Goal: Task Accomplishment & Management: Use online tool/utility

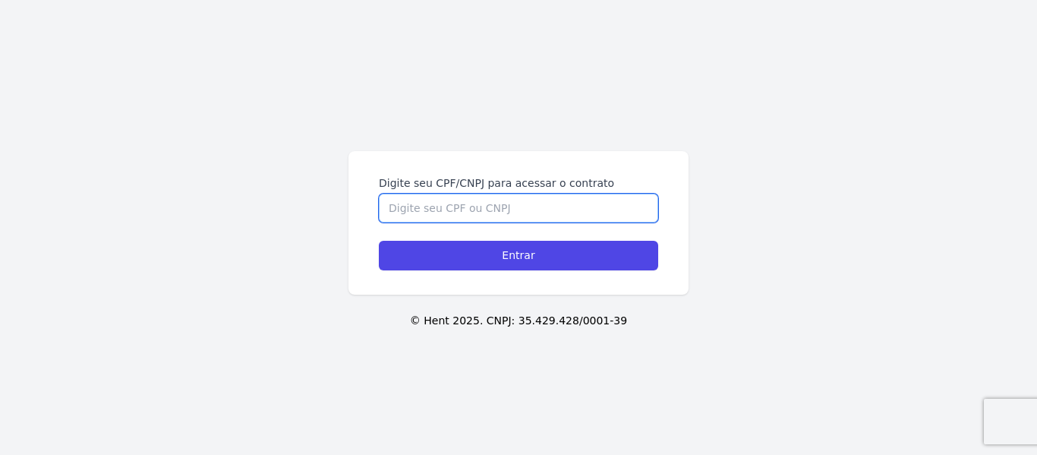
click at [477, 208] on input "Digite seu CPF/CNPJ para acessar o contrato" at bounding box center [518, 208] width 279 height 29
type input "47493703809"
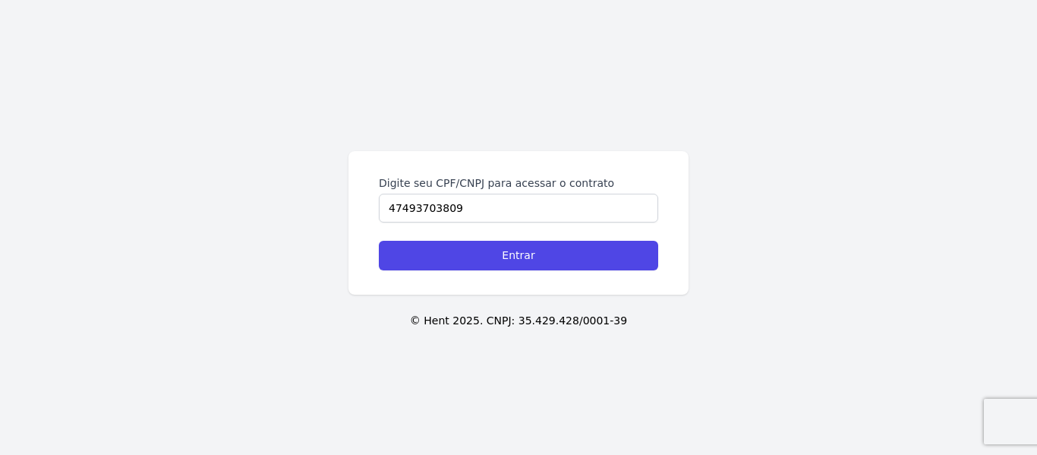
click at [509, 237] on form "Digite seu CPF/CNPJ para acessar o contrato 47493703809 Entrar" at bounding box center [518, 222] width 279 height 95
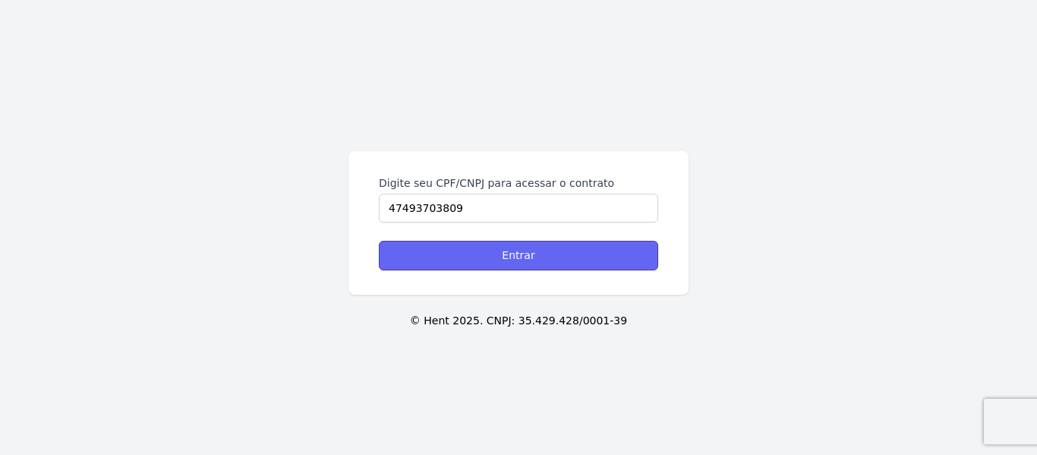
click at [513, 246] on input "Entrar" at bounding box center [518, 256] width 279 height 30
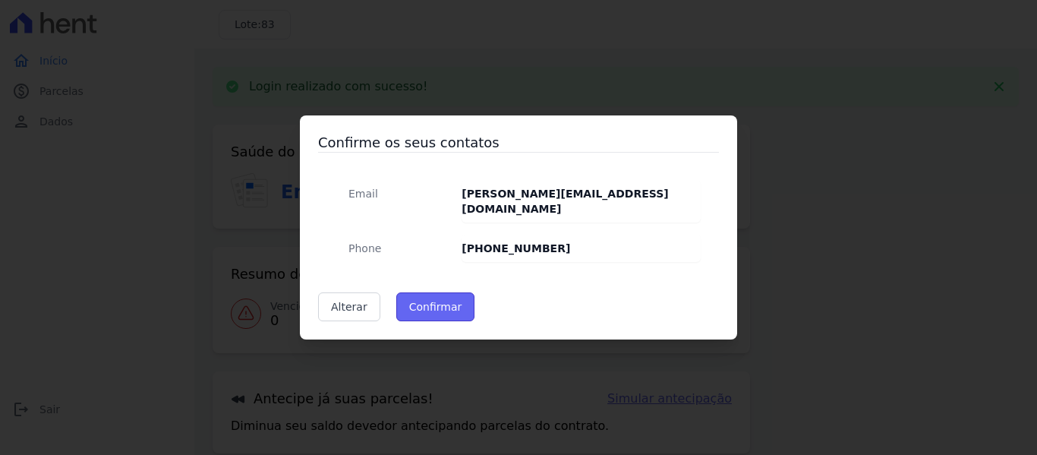
click at [436, 292] on button "Confirmar" at bounding box center [435, 306] width 79 height 29
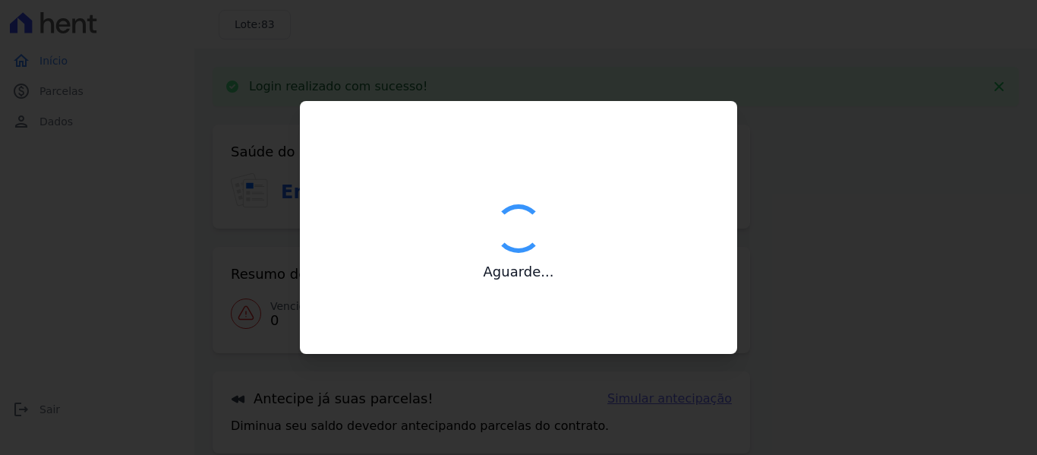
type input "Contatos confirmados com sucesso."
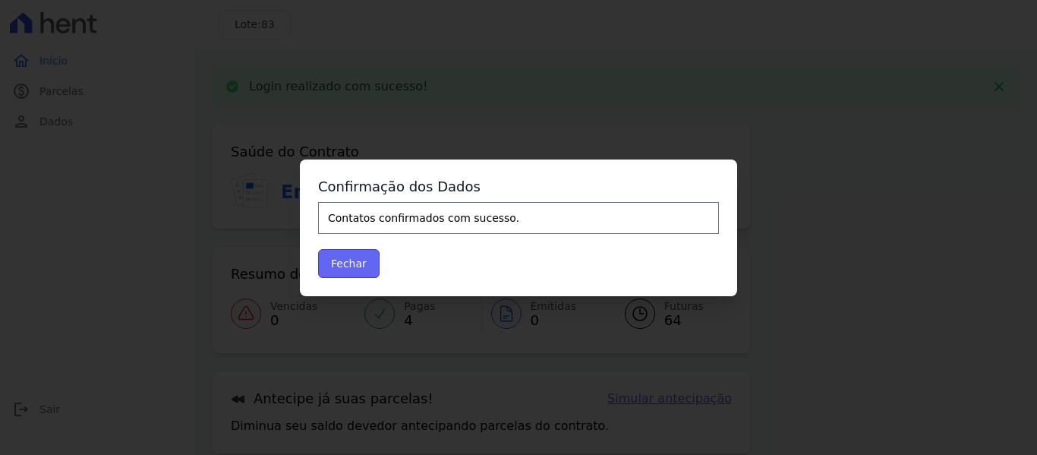
click at [357, 267] on button "Fechar" at bounding box center [349, 263] width 62 height 29
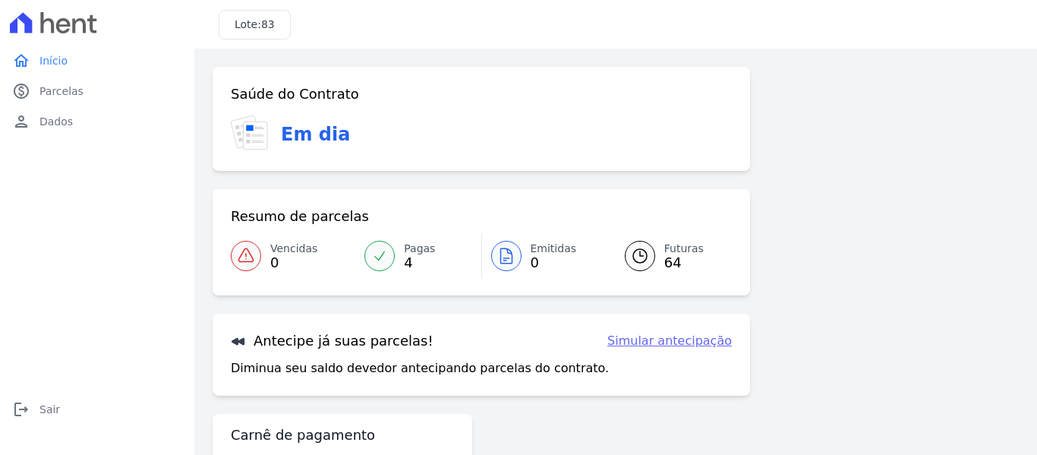
click at [401, 260] on link "Pagas 4" at bounding box center [417, 256] width 125 height 43
click at [666, 261] on span "64" at bounding box center [684, 263] width 39 height 12
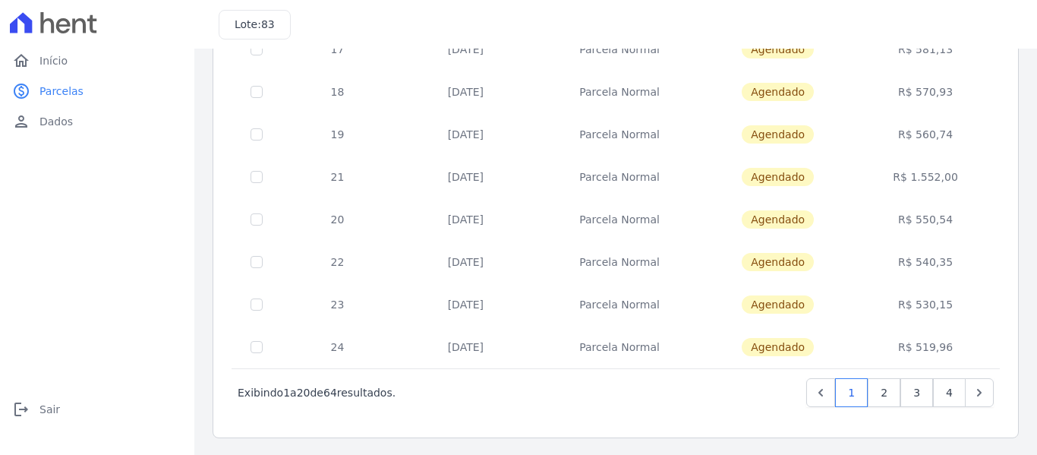
scroll to position [691, 0]
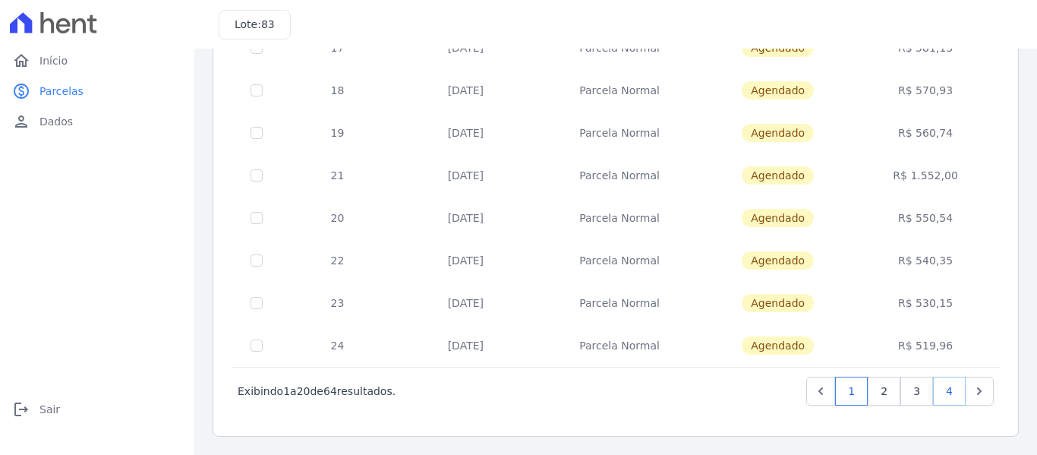
click at [937, 394] on link "4" at bounding box center [949, 391] width 33 height 29
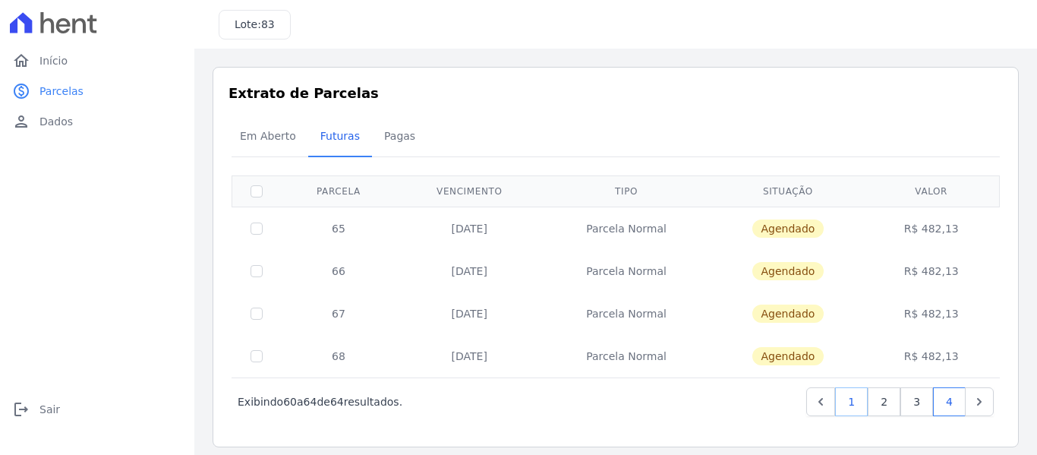
click at [849, 408] on link "1" at bounding box center [851, 401] width 33 height 29
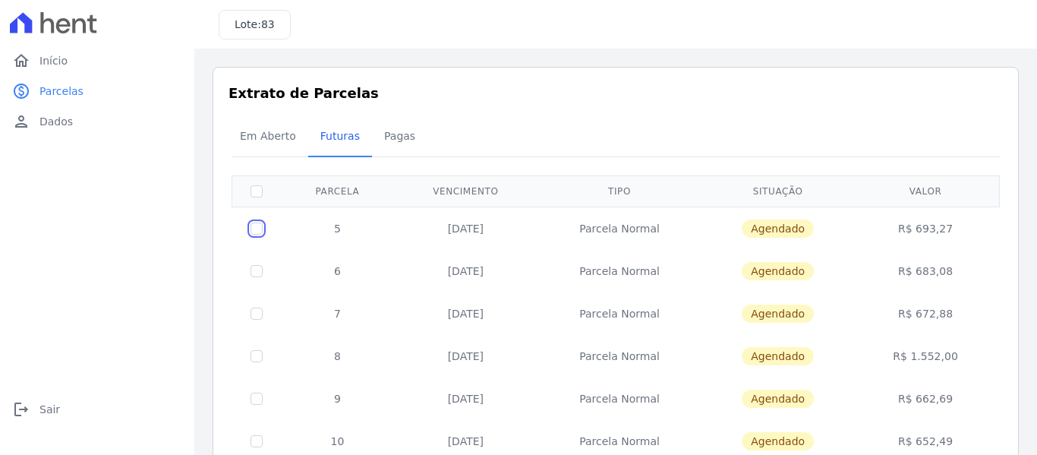
click at [257, 230] on input "checkbox" at bounding box center [257, 229] width 12 height 12
checkbox input "true"
click at [804, 233] on span "Agendado" at bounding box center [778, 228] width 72 height 18
click at [254, 226] on input "checkbox" at bounding box center [257, 229] width 12 height 12
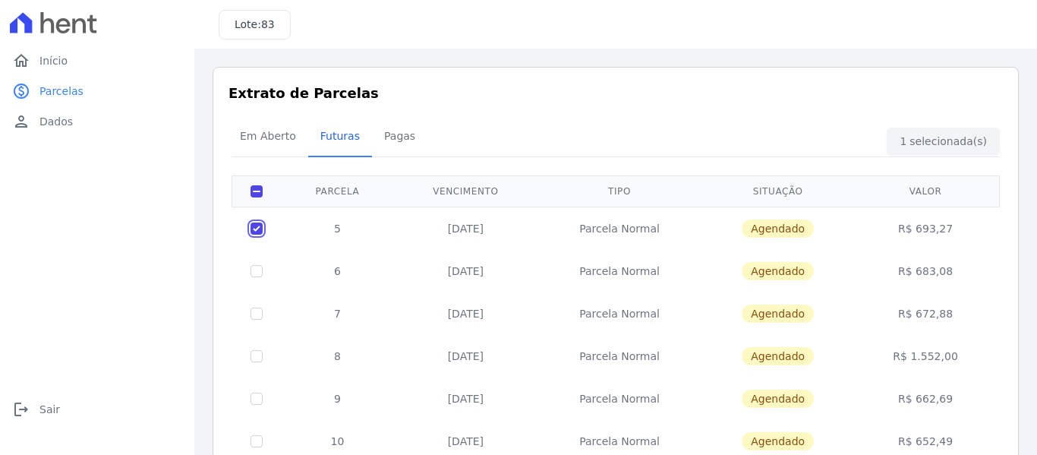
checkbox input "false"
click at [254, 226] on input "checkbox" at bounding box center [257, 229] width 12 height 12
checkbox input "true"
click at [936, 137] on div "Em Aberto Futuras [GEOGRAPHIC_DATA]" at bounding box center [616, 136] width 776 height 37
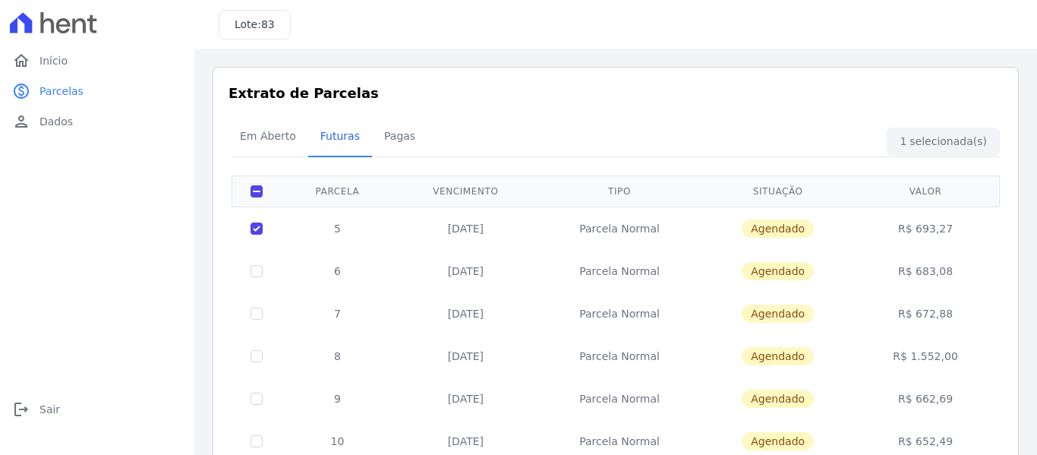
click at [469, 231] on td "[DATE]" at bounding box center [466, 228] width 144 height 43
click at [252, 190] on input "checkbox" at bounding box center [257, 191] width 12 height 12
checkbox input "false"
click at [68, 65] on link "home Início" at bounding box center [97, 61] width 182 height 30
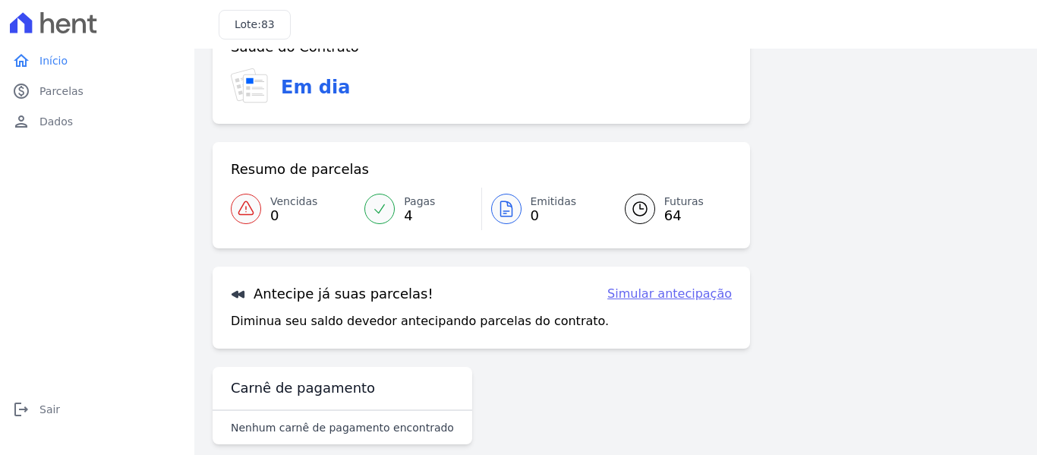
scroll to position [67, 0]
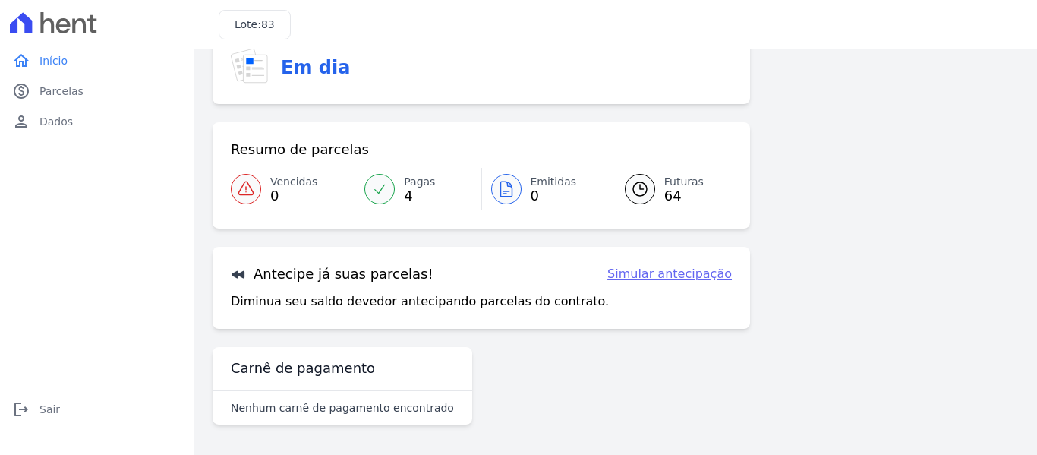
click at [653, 280] on link "Simular antecipação" at bounding box center [670, 274] width 125 height 18
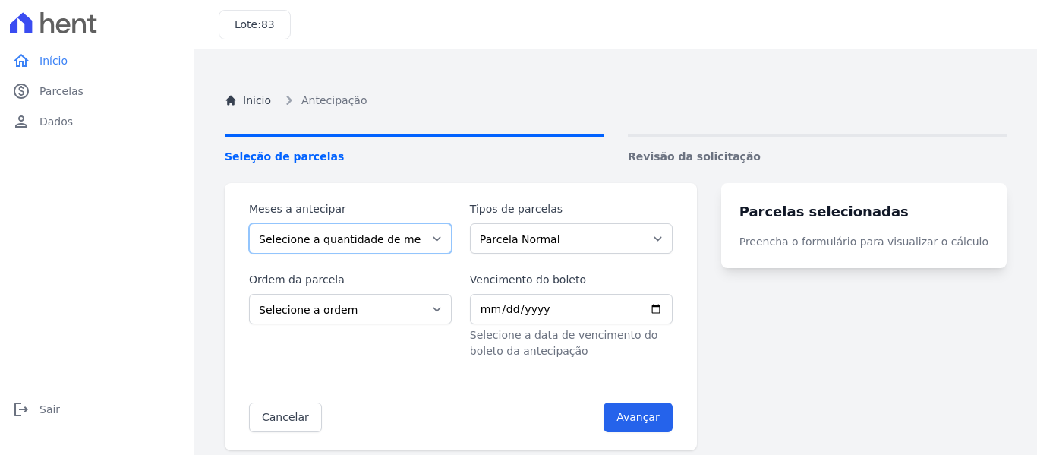
click at [351, 246] on select "Selecione a quantidade de meses a antecipar 1 2 3 4 5 6 7 8 9 10 11 12 13 14 15…" at bounding box center [350, 238] width 203 height 30
click at [352, 245] on select "Selecione a quantidade de meses a antecipar 1 2 3 4 5 6 7 8 9 10 11 12 13 14 15…" at bounding box center [350, 238] width 203 height 30
select select "4"
click at [249, 223] on select "Selecione a quantidade de meses a antecipar 1 2 3 4 5 6 7 8 9 10 11 12 13 14 15…" at bounding box center [350, 238] width 203 height 30
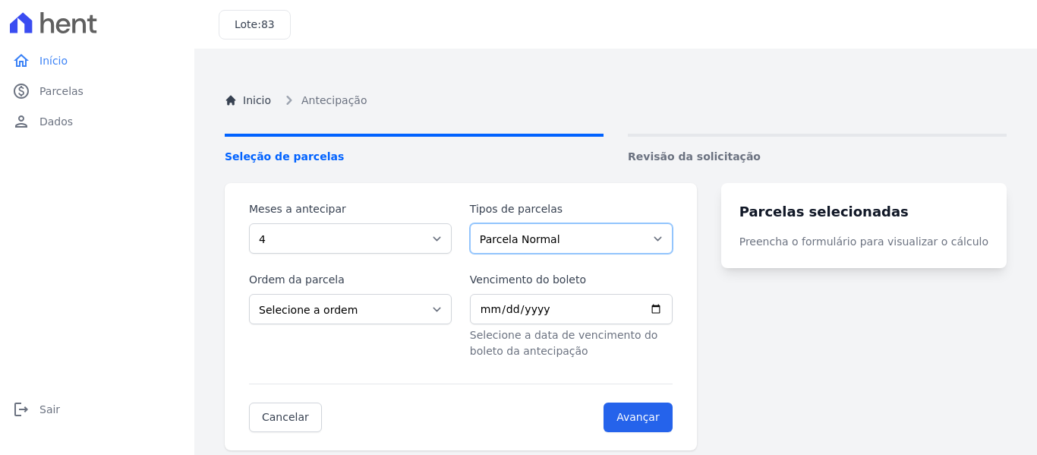
click at [543, 240] on select "Parcela Normal Financiamento CEF Outros" at bounding box center [571, 238] width 203 height 30
click at [479, 223] on select "Parcela Normal Financiamento CEF Outros" at bounding box center [571, 238] width 203 height 30
click at [316, 324] on div "Ordem da parcela Selecione a ordem Últimas parcelas Primeiras parcelas" at bounding box center [350, 315] width 203 height 87
click at [318, 317] on select "Selecione a ordem Últimas parcelas Primeiras parcelas" at bounding box center [350, 309] width 203 height 30
select select "ending"
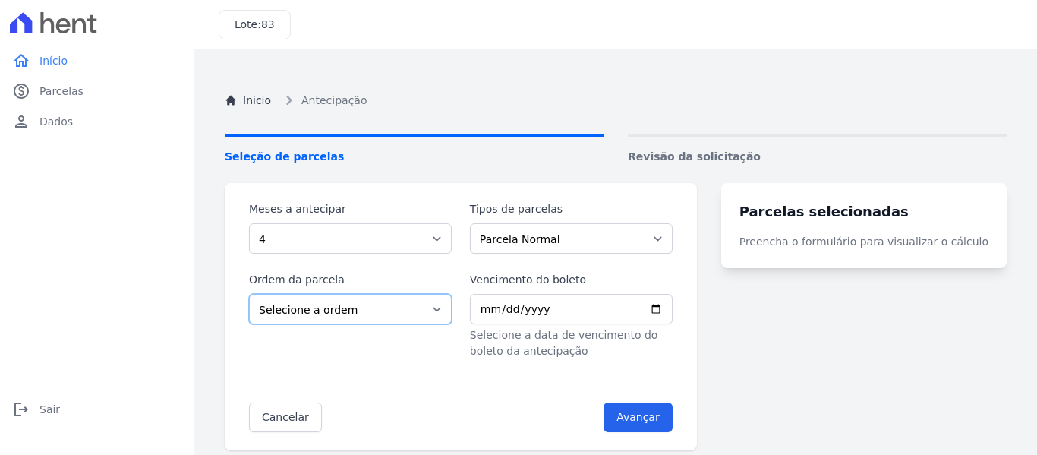
click at [249, 294] on select "Selecione a ordem Últimas parcelas Primeiras parcelas" at bounding box center [350, 309] width 203 height 30
click at [592, 315] on input "Vencimento do boleto" at bounding box center [571, 309] width 203 height 30
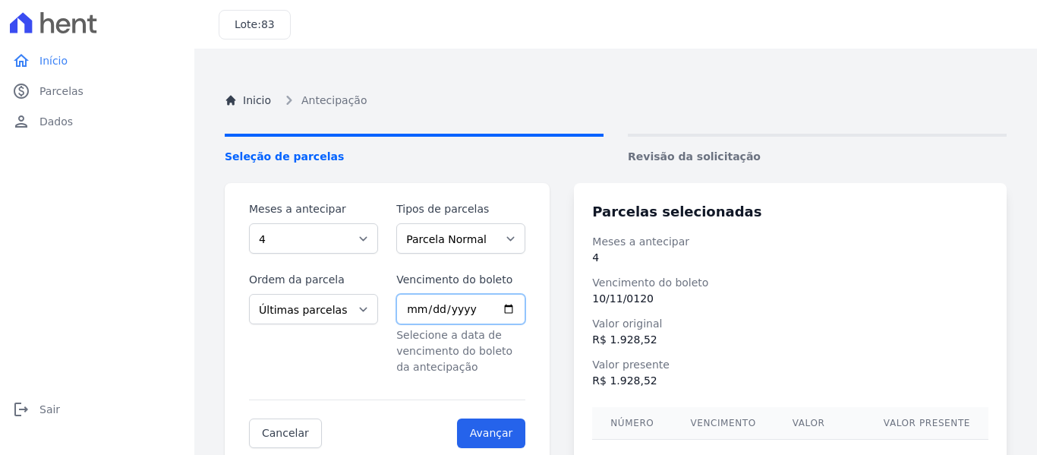
type input "[PHONE_NUMBER]"
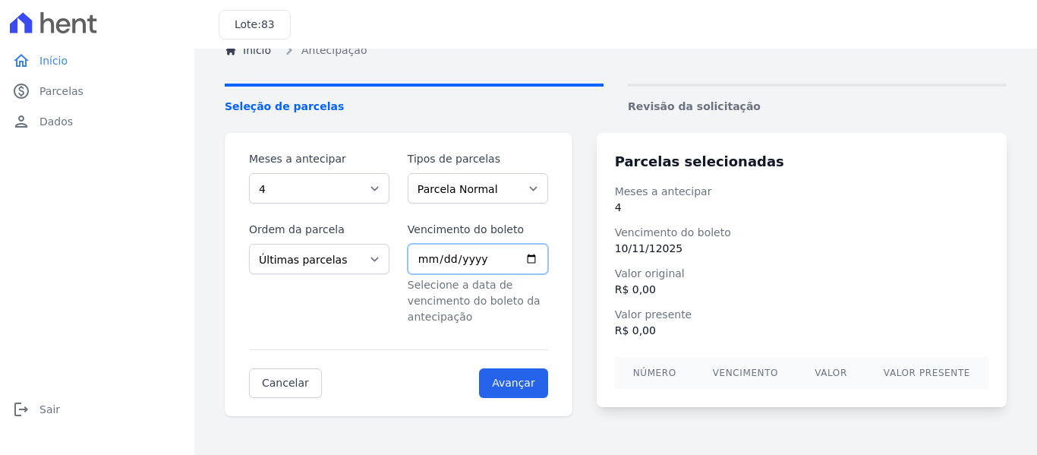
scroll to position [76, 0]
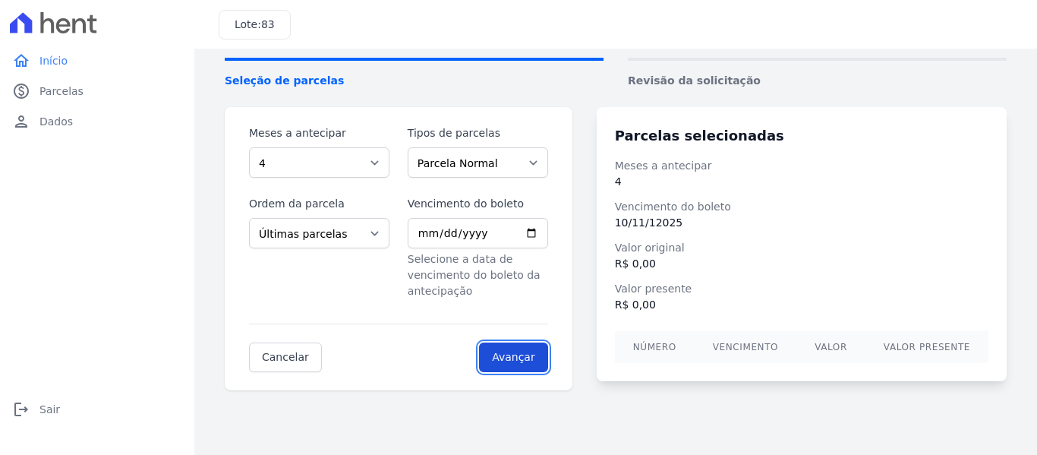
click at [535, 356] on input "Avançar" at bounding box center [513, 358] width 69 height 30
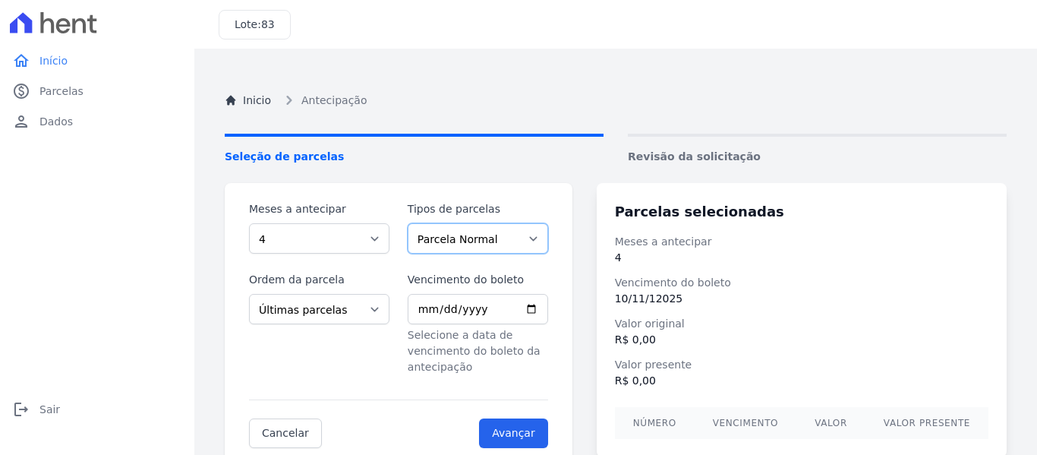
click at [542, 237] on select "Parcela Normal Financiamento CEF Outros" at bounding box center [478, 238] width 141 height 30
select select "financing"
click at [409, 223] on select "Parcela Normal Financiamento CEF Outros" at bounding box center [478, 238] width 141 height 30
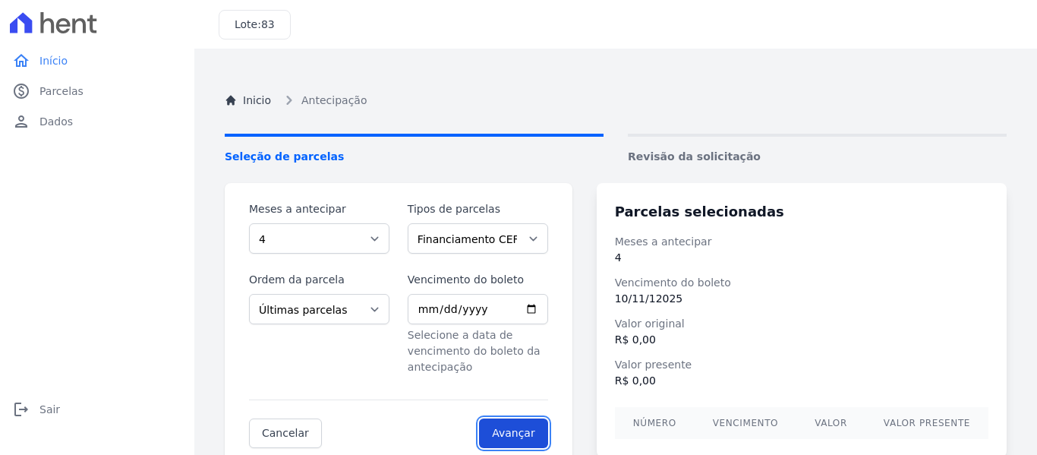
click at [529, 430] on input "Avançar" at bounding box center [513, 433] width 69 height 30
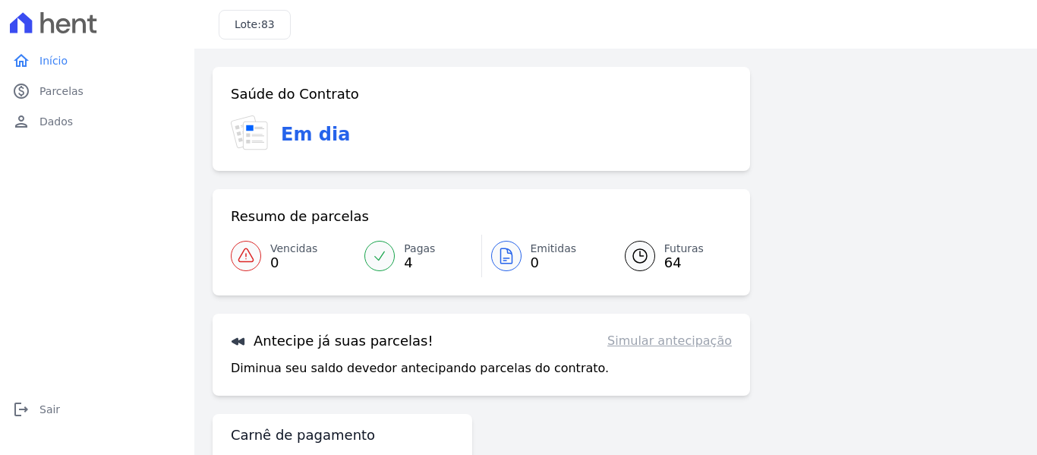
click at [264, 25] on span "83" at bounding box center [268, 24] width 14 height 12
click at [818, 188] on div "Saúde do Contrato Em dia Resumo de parcelas Vencidas 0 Pagas 4 Emitidas 0 Futur…" at bounding box center [616, 285] width 807 height 437
click at [59, 406] on link "logout Sair" at bounding box center [97, 409] width 182 height 30
